Goal: Task Accomplishment & Management: Use online tool/utility

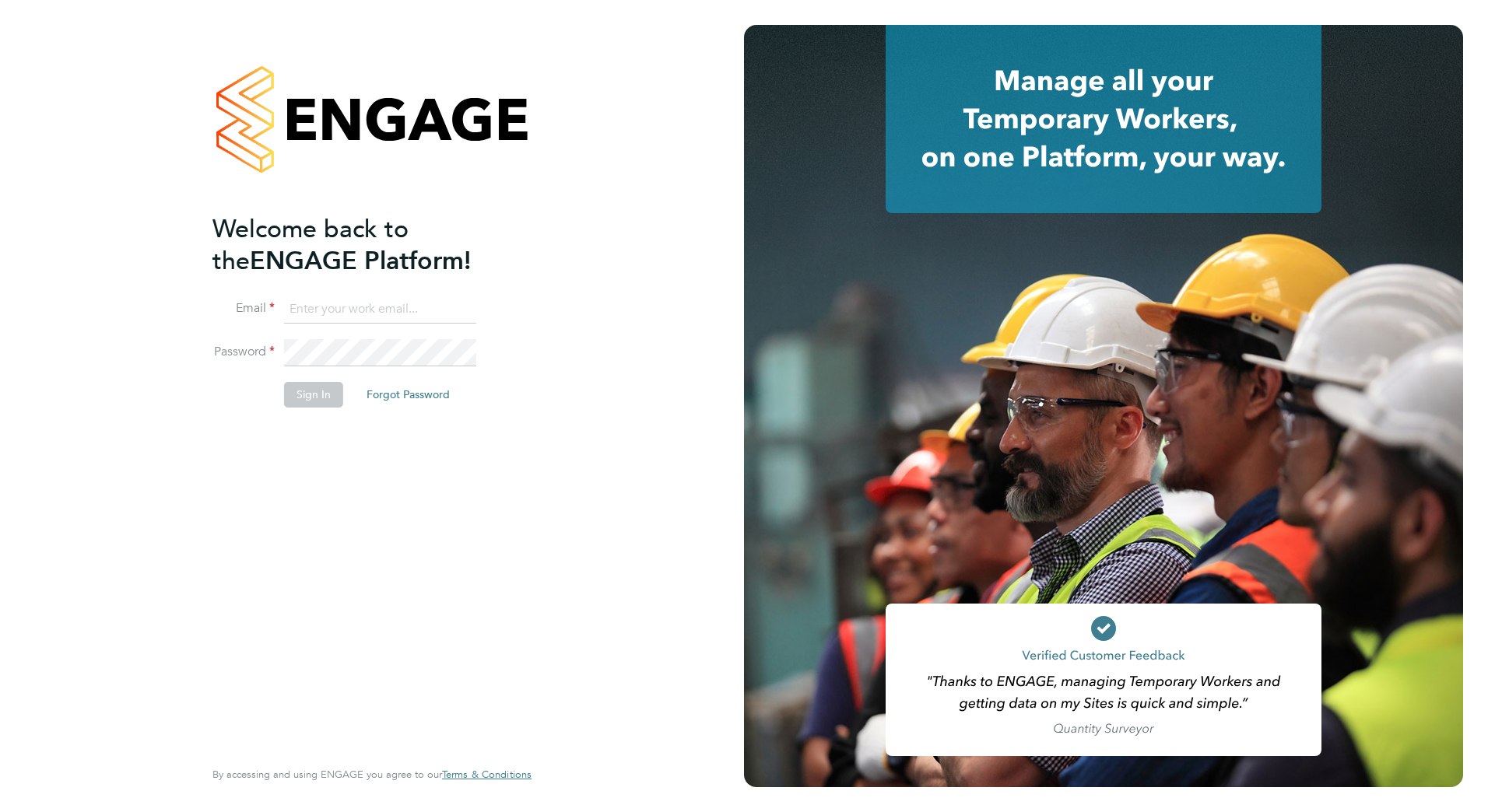
type input "[EMAIL_ADDRESS][DOMAIN_NAME]"
click at [333, 398] on button "Sign In" at bounding box center [313, 394] width 59 height 25
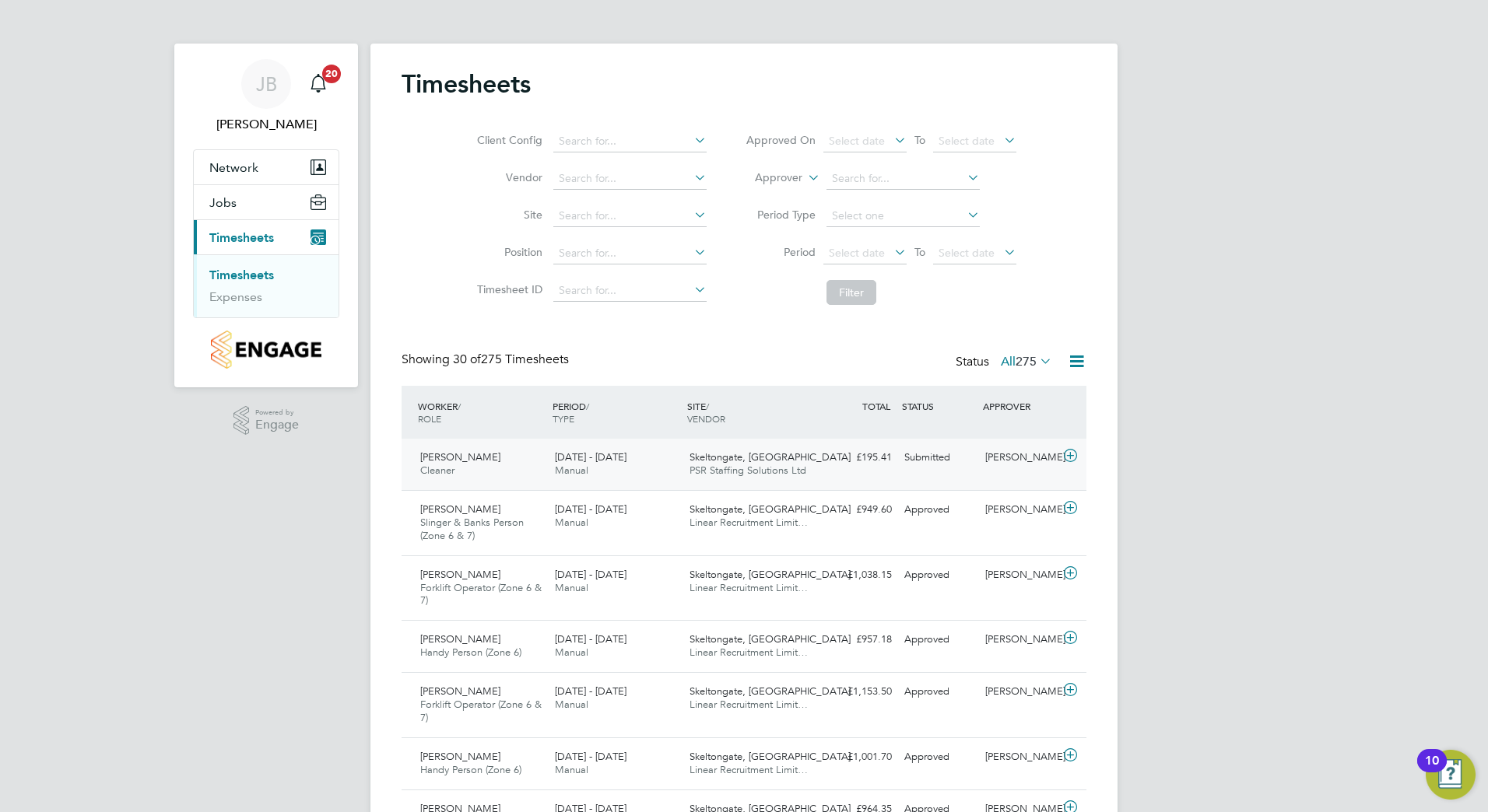
click at [476, 459] on span "[PERSON_NAME]" at bounding box center [459, 457] width 80 height 13
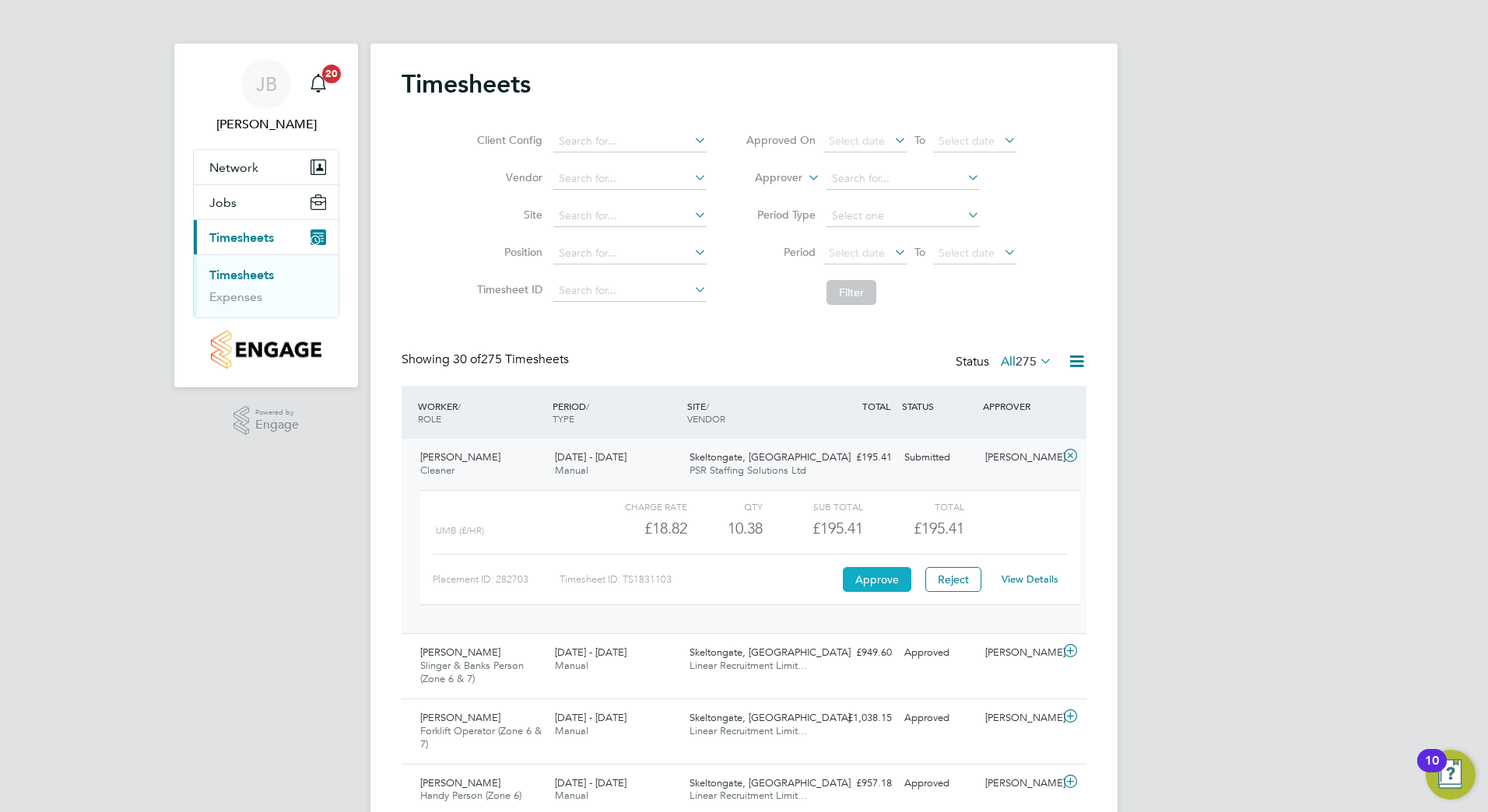
click at [864, 585] on button "Approve" at bounding box center [876, 580] width 69 height 25
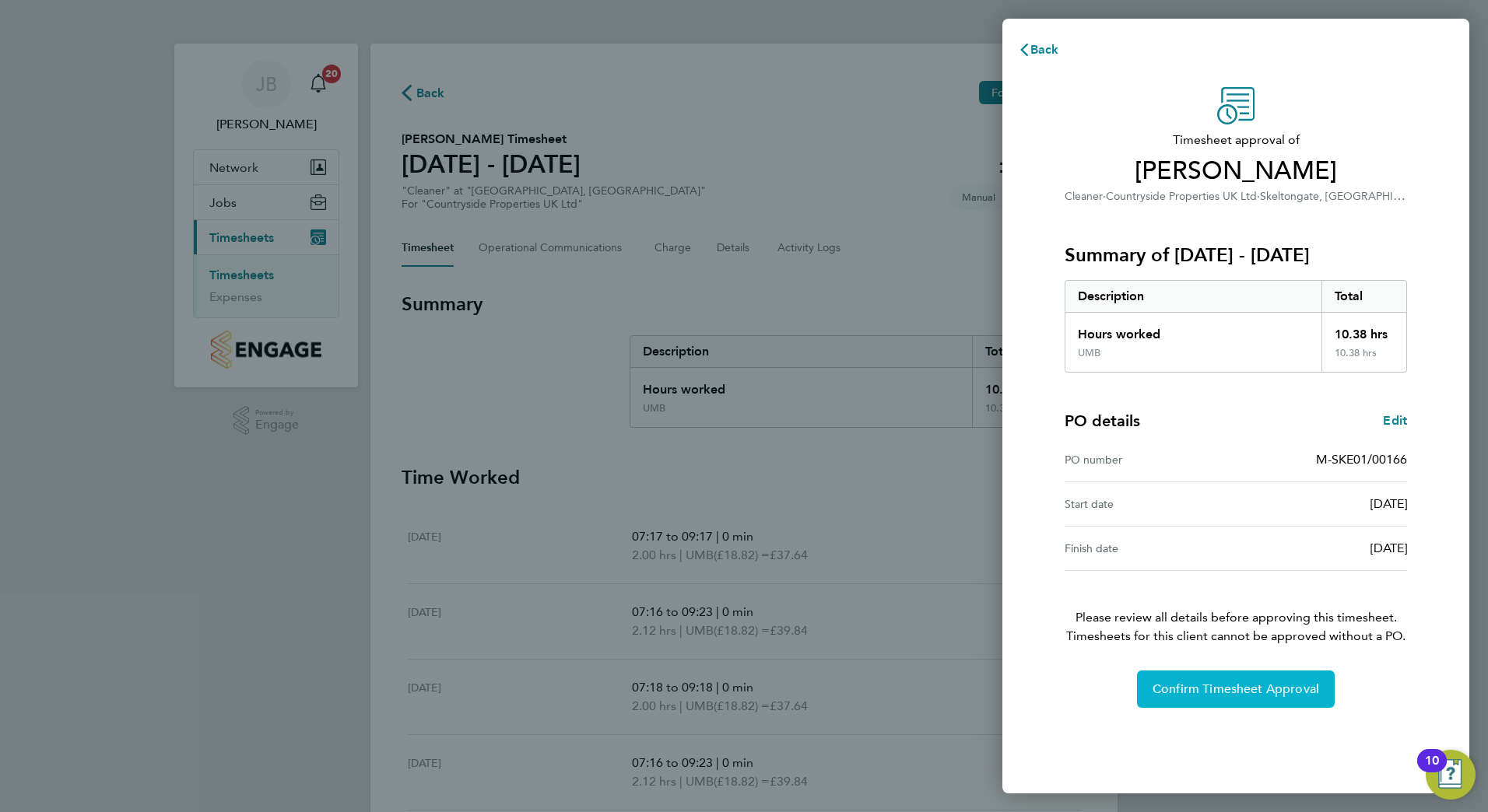
click at [1279, 682] on span "Confirm Timesheet Approval" at bounding box center [1235, 689] width 166 height 16
